Goal: Information Seeking & Learning: Learn about a topic

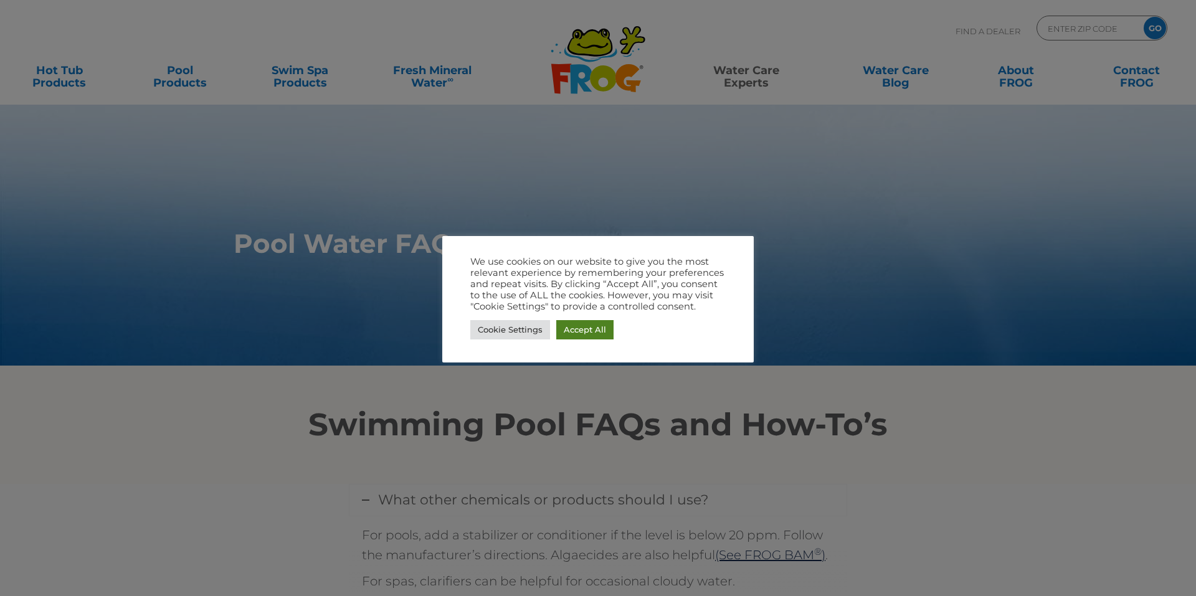
click at [568, 326] on link "Accept All" at bounding box center [584, 329] width 57 height 19
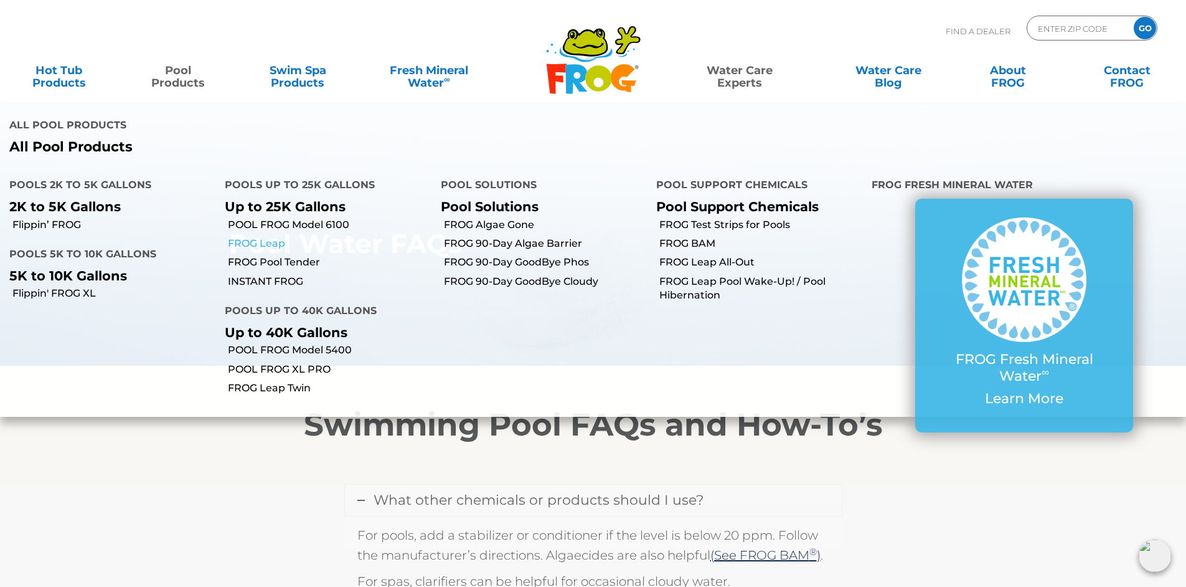
click at [264, 244] on link "FROG Leap" at bounding box center [329, 244] width 203 height 14
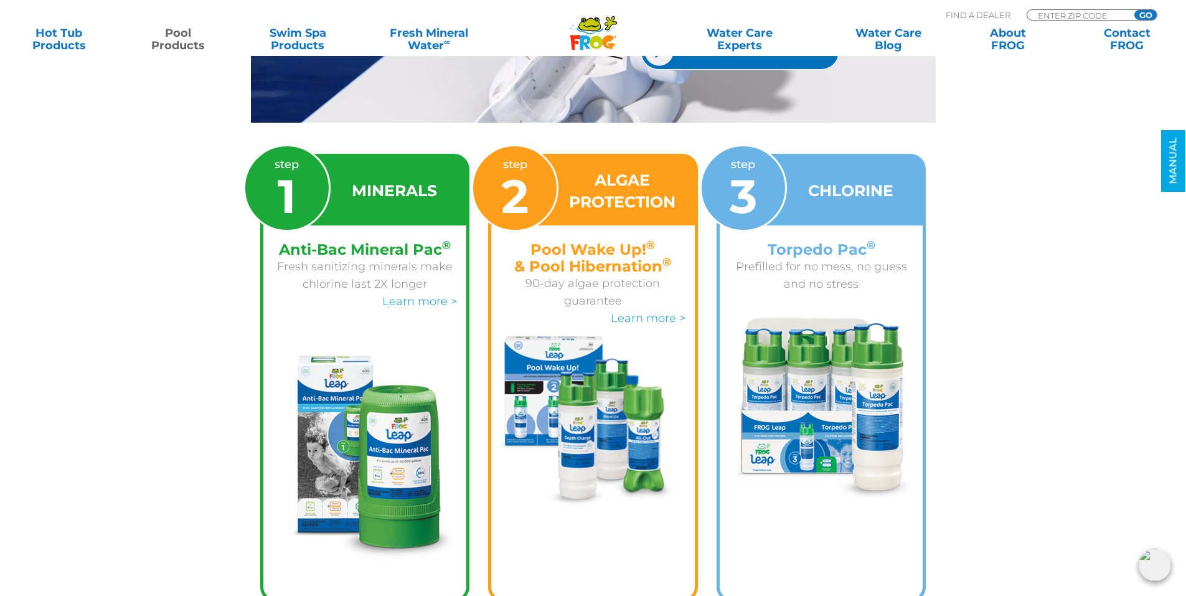
scroll to position [1953, 0]
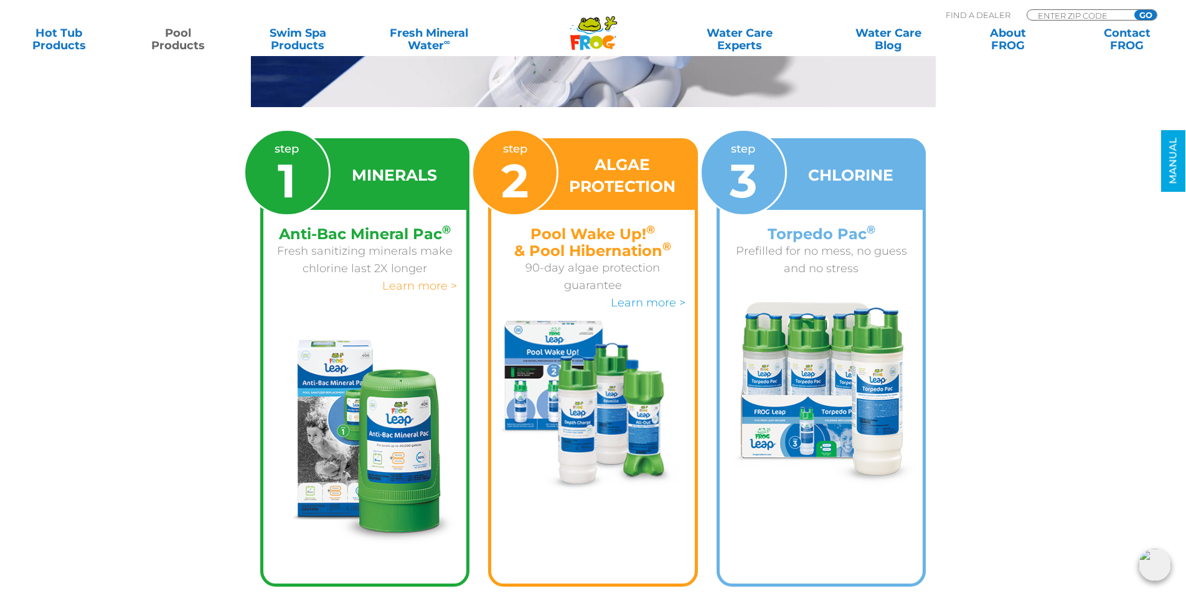
click at [418, 279] on link "Learn more >" at bounding box center [419, 286] width 75 height 14
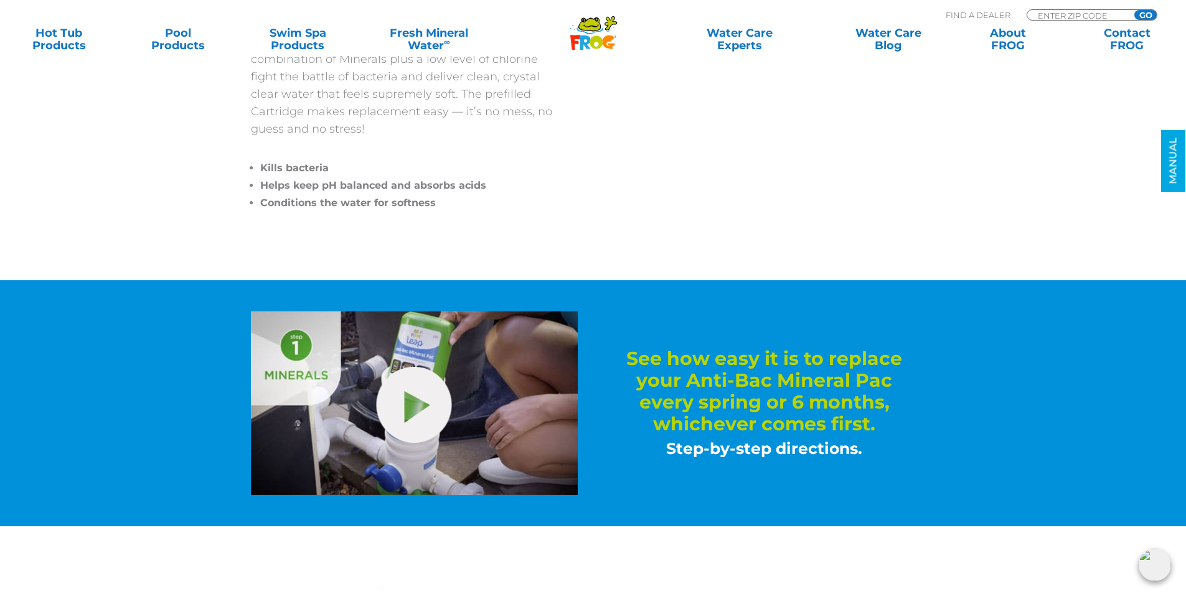
scroll to position [452, 0]
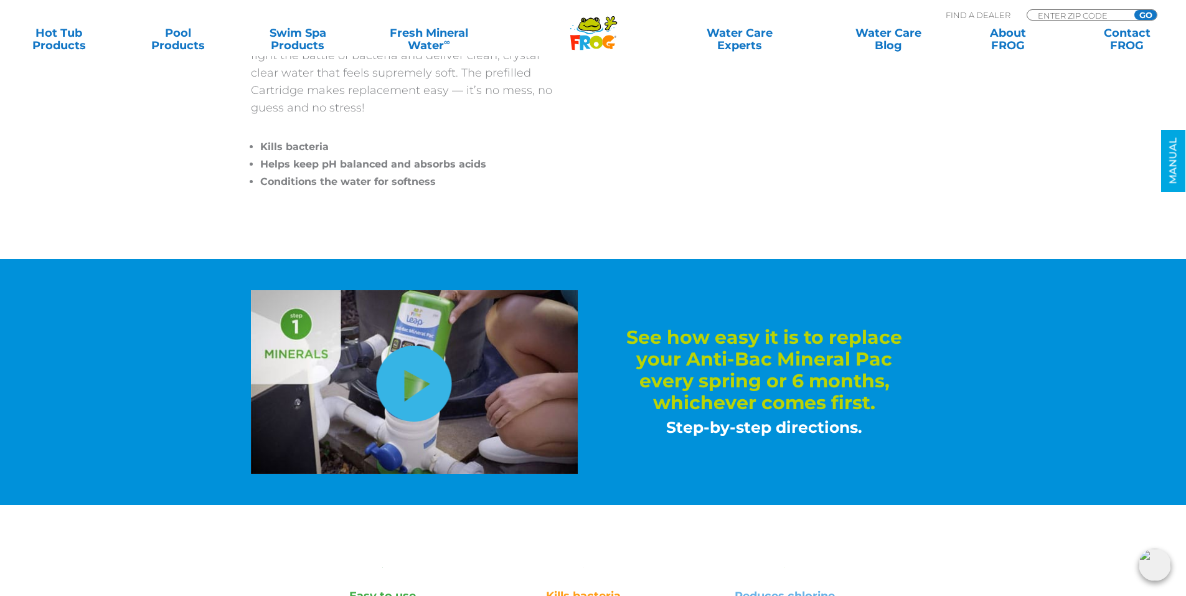
click at [404, 397] on link "hide-me" at bounding box center [414, 384] width 75 height 76
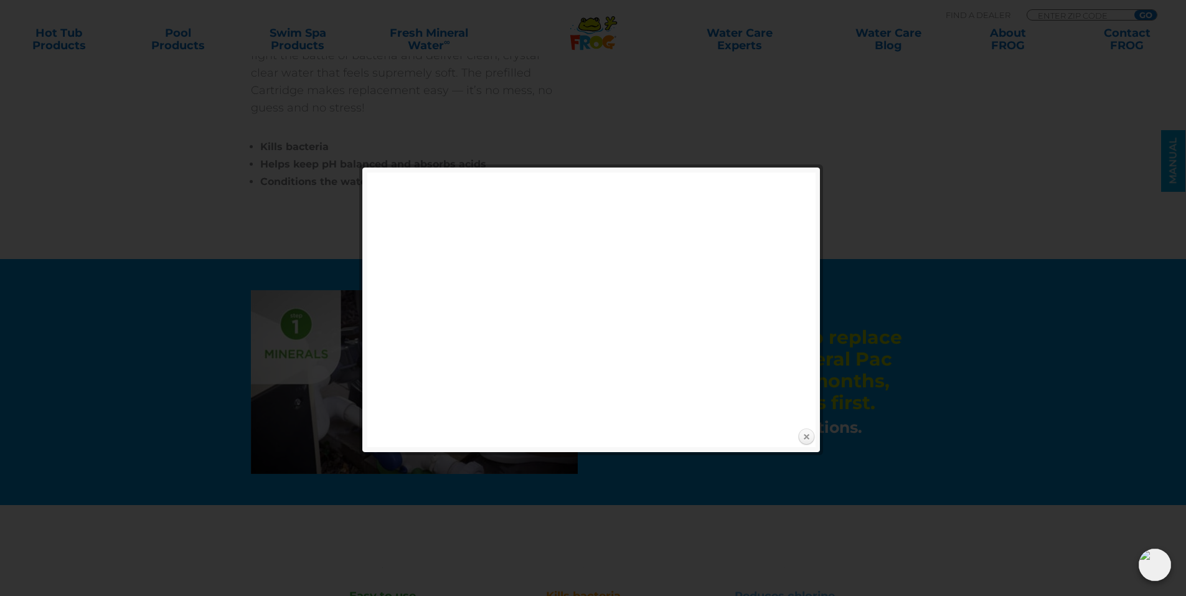
click at [806, 438] on link "Close" at bounding box center [806, 437] width 19 height 19
